Goal: Information Seeking & Learning: Learn about a topic

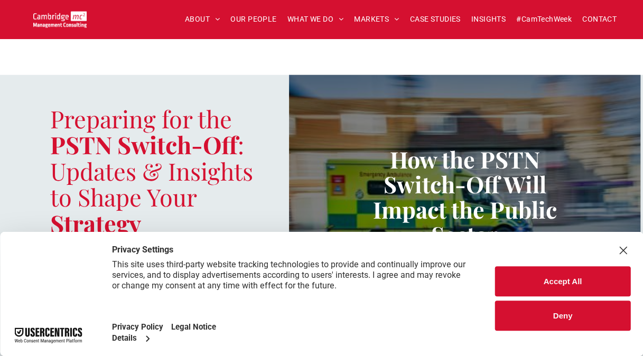
scroll to position [1479, 0]
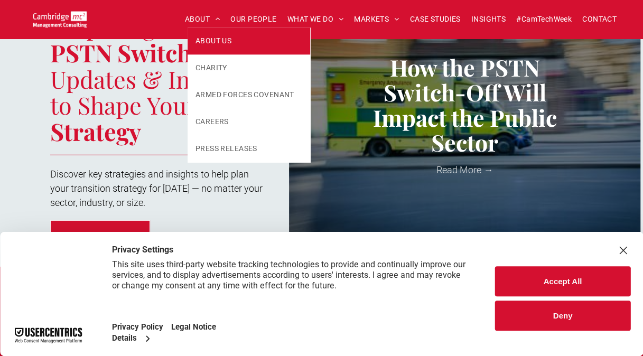
click at [219, 39] on span "ABOUT US" at bounding box center [213, 40] width 36 height 11
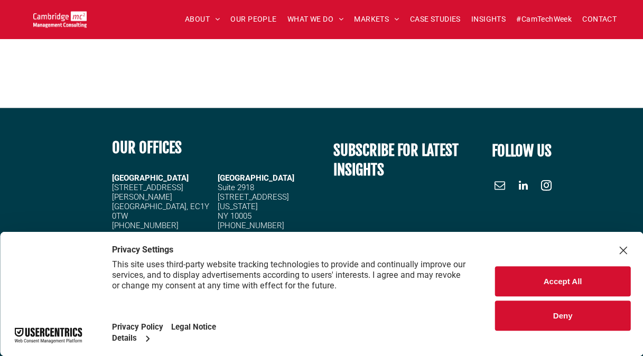
scroll to position [3073, 0]
